Goal: Task Accomplishment & Management: Use online tool/utility

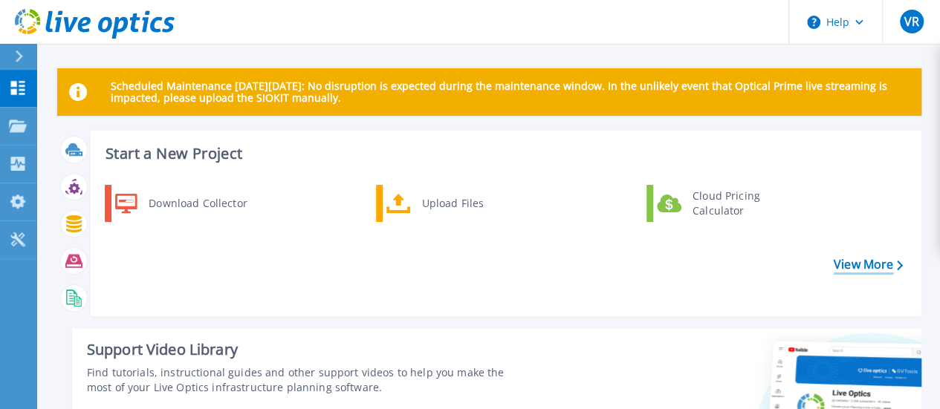
click at [859, 267] on link "View More" at bounding box center [868, 265] width 69 height 14
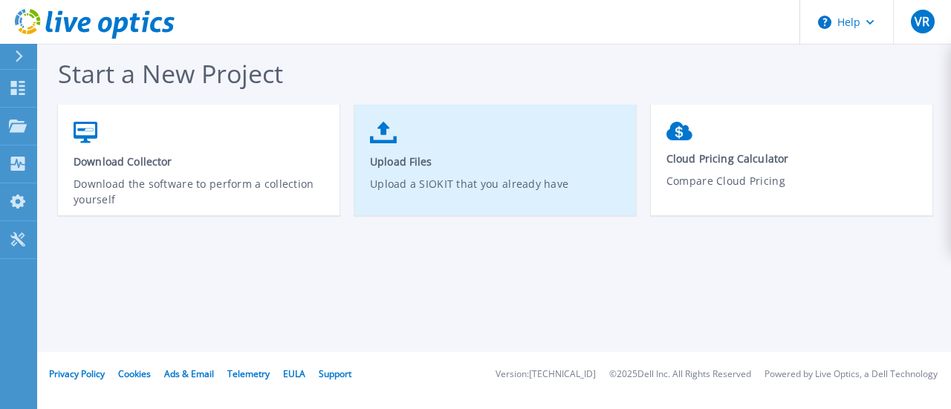
click at [416, 155] on span "Upload Files" at bounding box center [495, 162] width 251 height 14
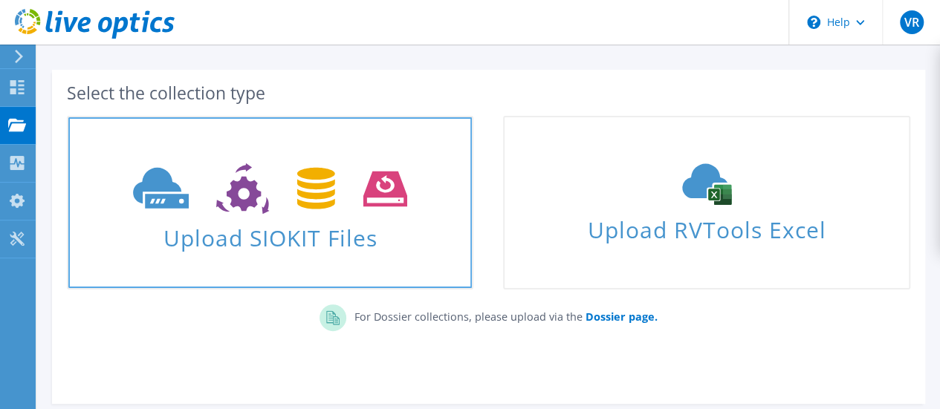
scroll to position [74, 0]
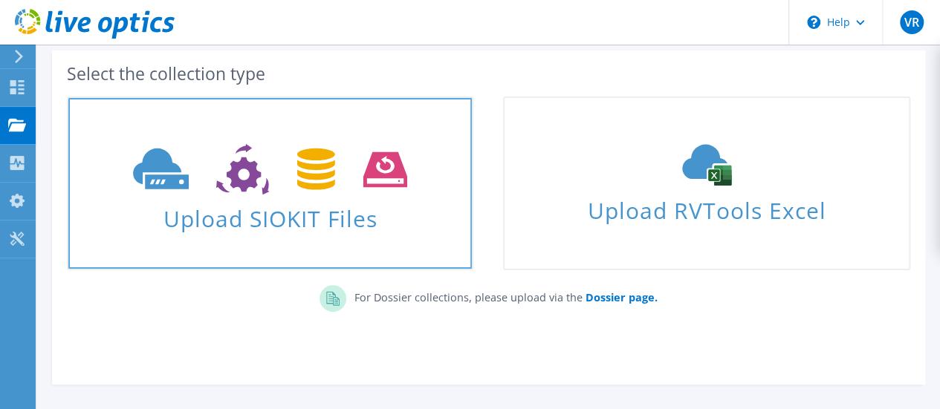
click at [269, 118] on link "Upload SIOKIT Files" at bounding box center [270, 184] width 407 height 174
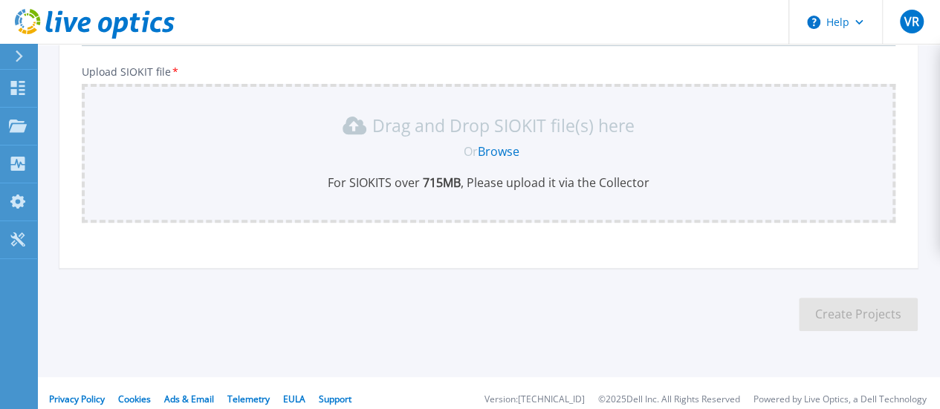
scroll to position [182, 0]
